Goal: Information Seeking & Learning: Learn about a topic

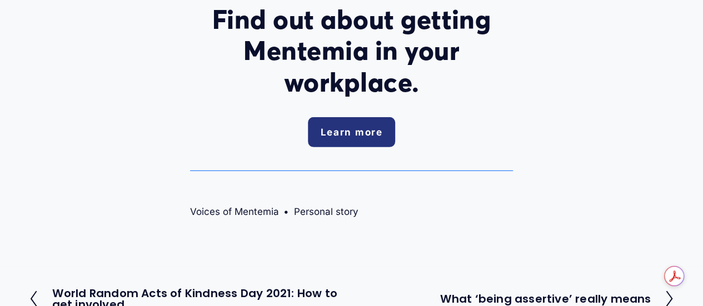
scroll to position [3654, 0]
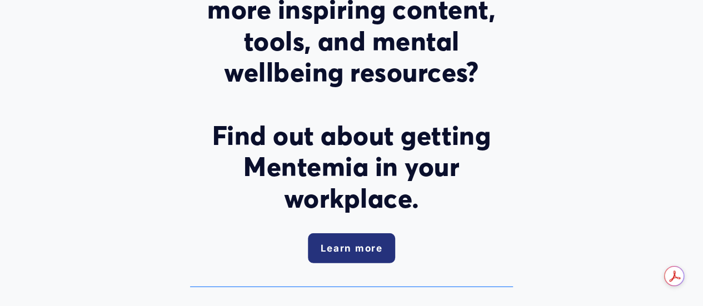
scroll to position [3487, 0]
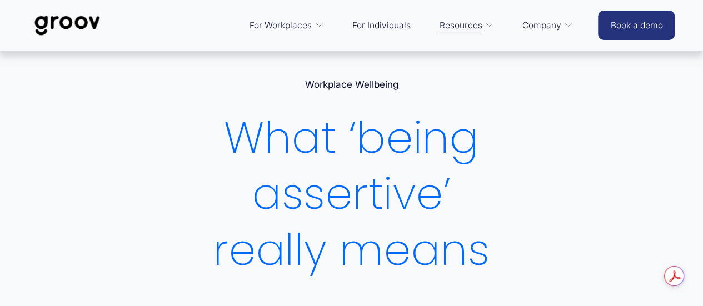
click at [387, 29] on link "For Individuals" at bounding box center [381, 25] width 69 height 27
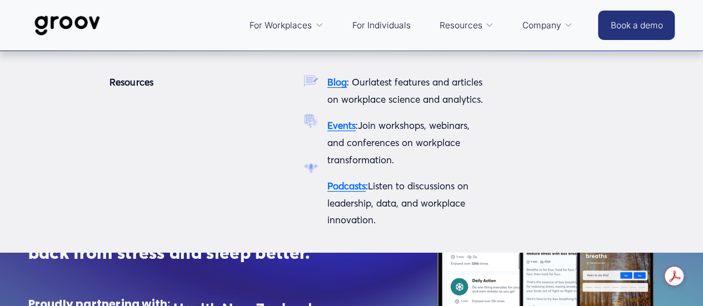
click at [454, 27] on span "Resources" at bounding box center [460, 26] width 43 height 16
